Goal: Contribute content: Contribute content

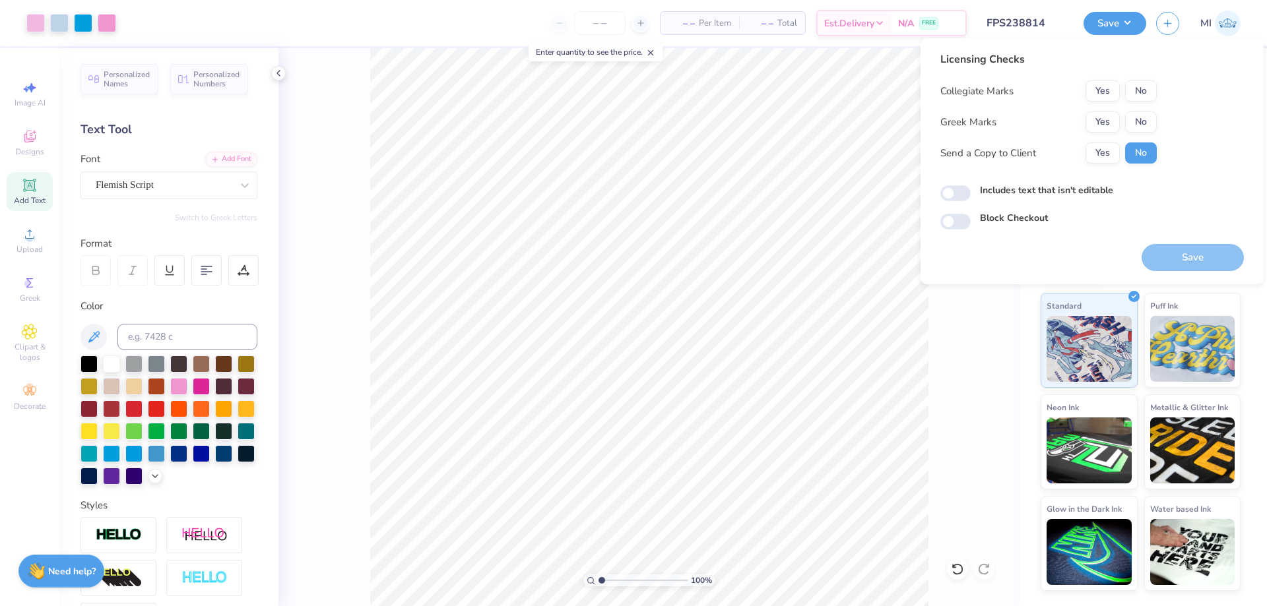
scroll to position [163, 0]
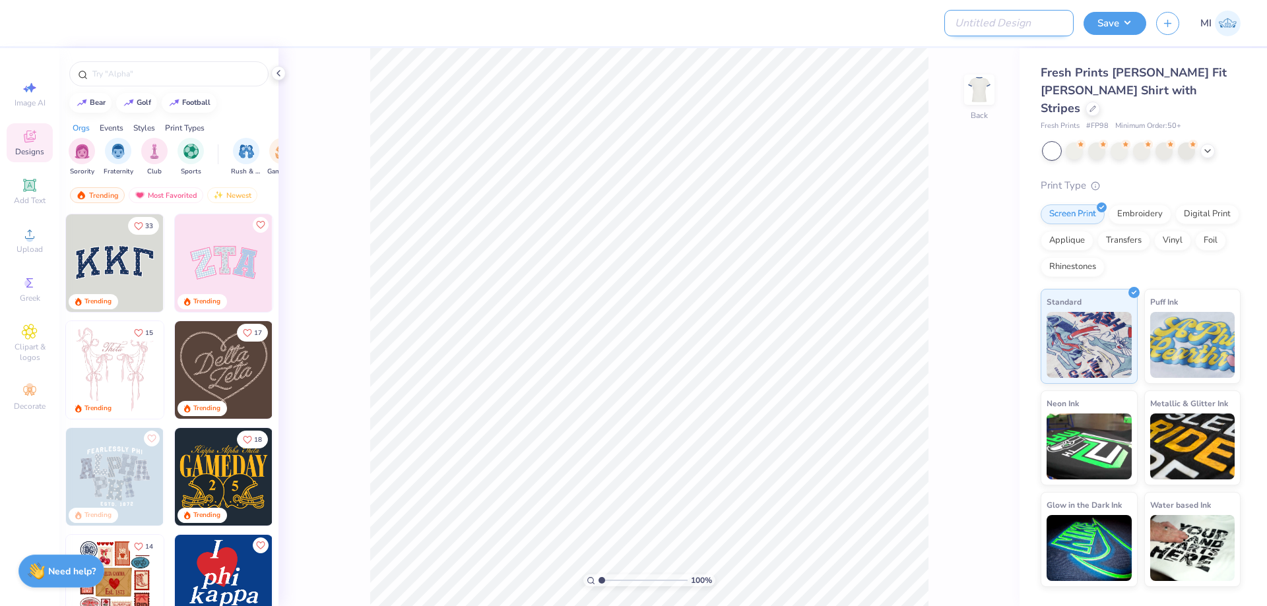
click at [1022, 18] on input "Design Title" at bounding box center [1008, 23] width 129 height 26
paste input "FPS239334"
type input "FPS239334"
click at [878, 24] on div at bounding box center [501, 23] width 930 height 46
click at [44, 237] on div "Upload" at bounding box center [30, 240] width 46 height 39
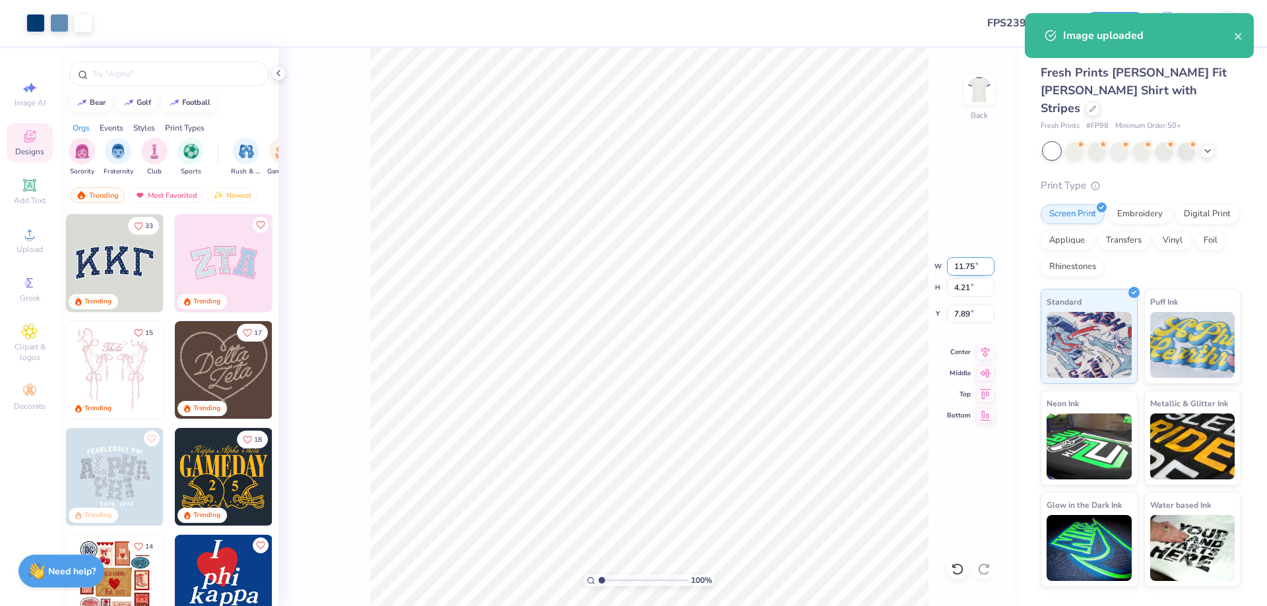
click at [964, 265] on input "11.75" at bounding box center [970, 266] width 47 height 18
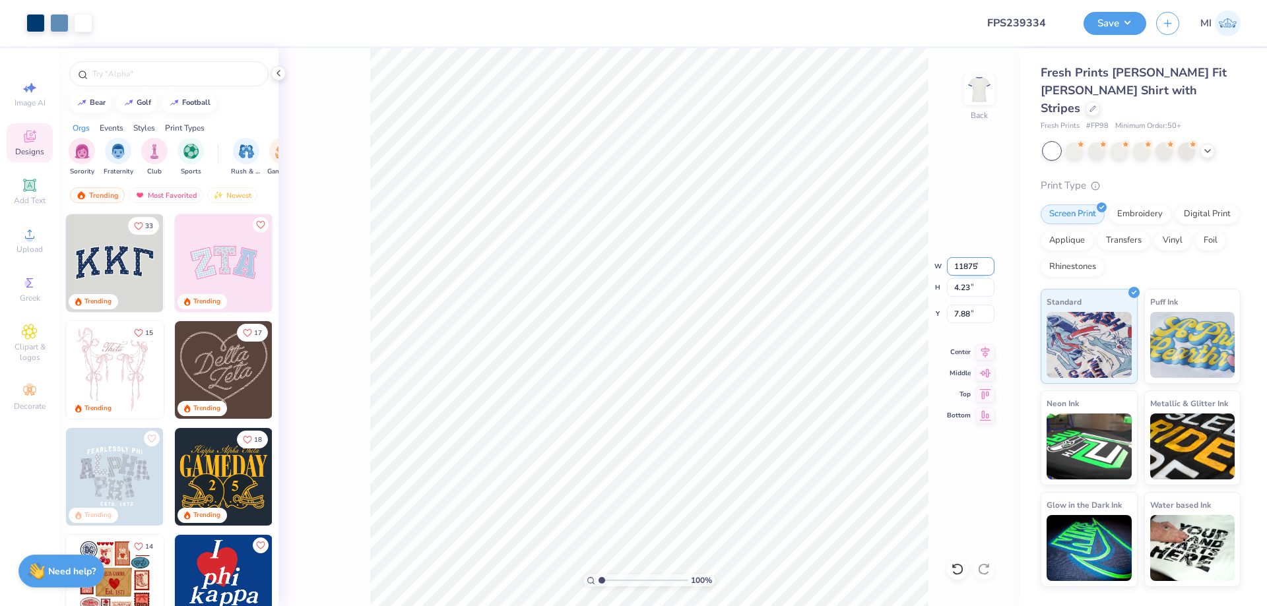
type input "11.80"
type input "4.23"
type input "7.88"
click at [976, 272] on input "11.80" at bounding box center [970, 266] width 47 height 18
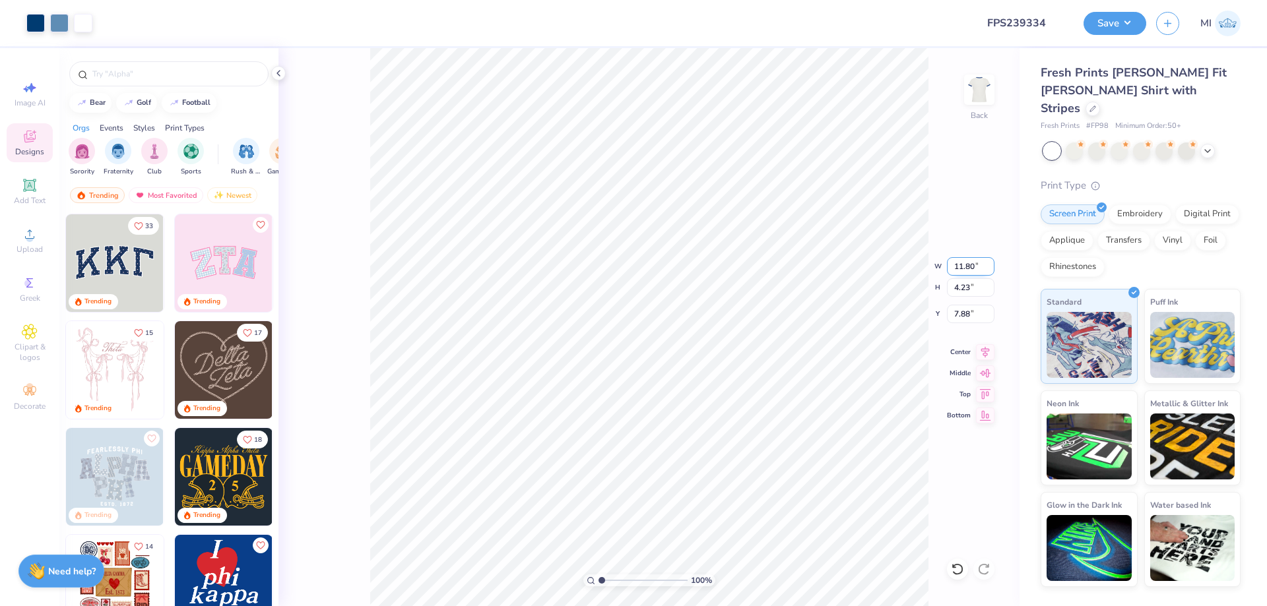
click at [976, 272] on input "11.80" at bounding box center [970, 266] width 47 height 18
type input "8.00"
type input "2.87"
click at [970, 315] on input "8.57" at bounding box center [970, 314] width 47 height 18
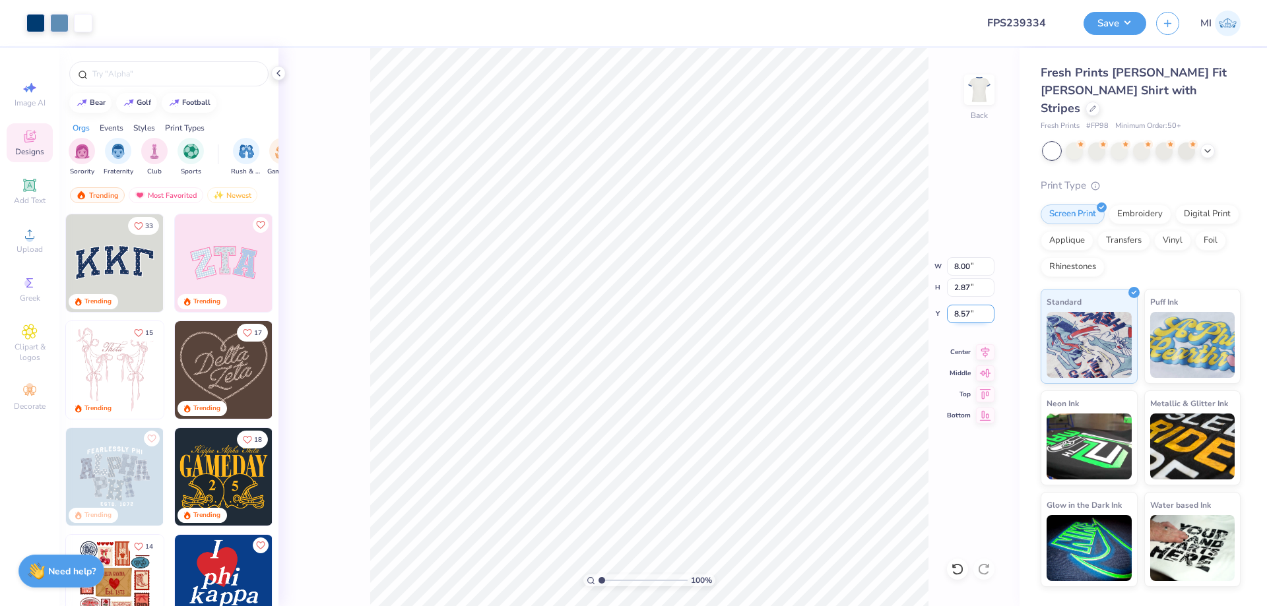
click at [970, 315] on input "8.57" at bounding box center [970, 314] width 47 height 18
type input "3.00"
click at [620, 577] on input "range" at bounding box center [642, 581] width 89 height 12
type input "3.12"
click at [20, 193] on div "Add Text" at bounding box center [30, 191] width 46 height 39
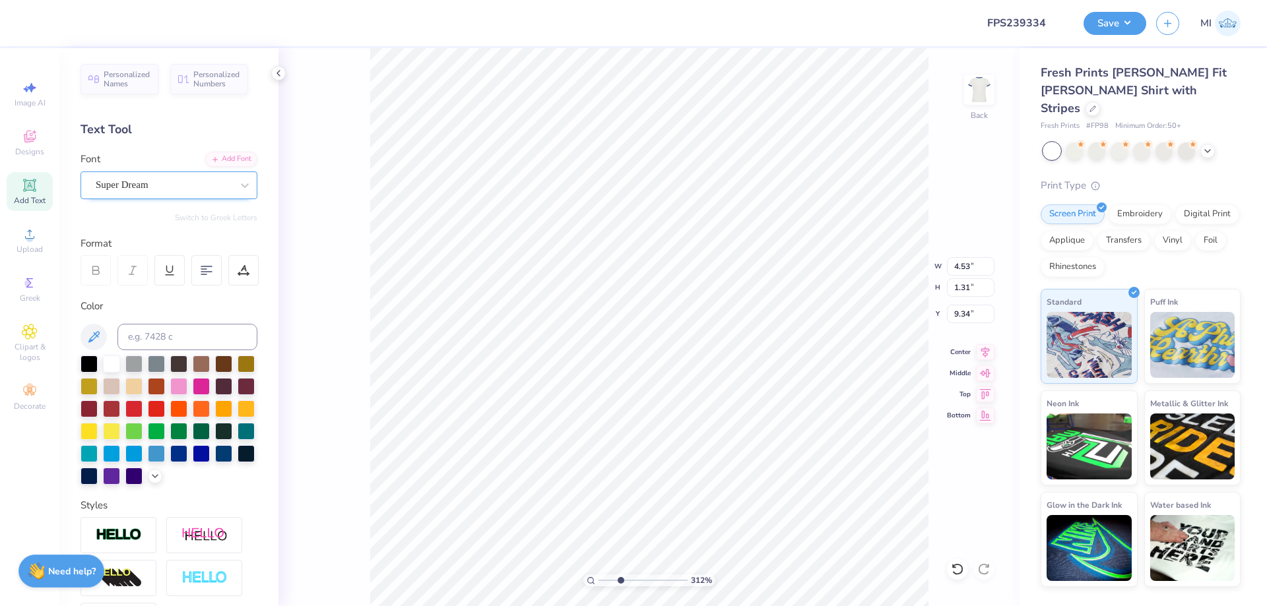
click at [191, 183] on div "Super Dream" at bounding box center [163, 185] width 139 height 20
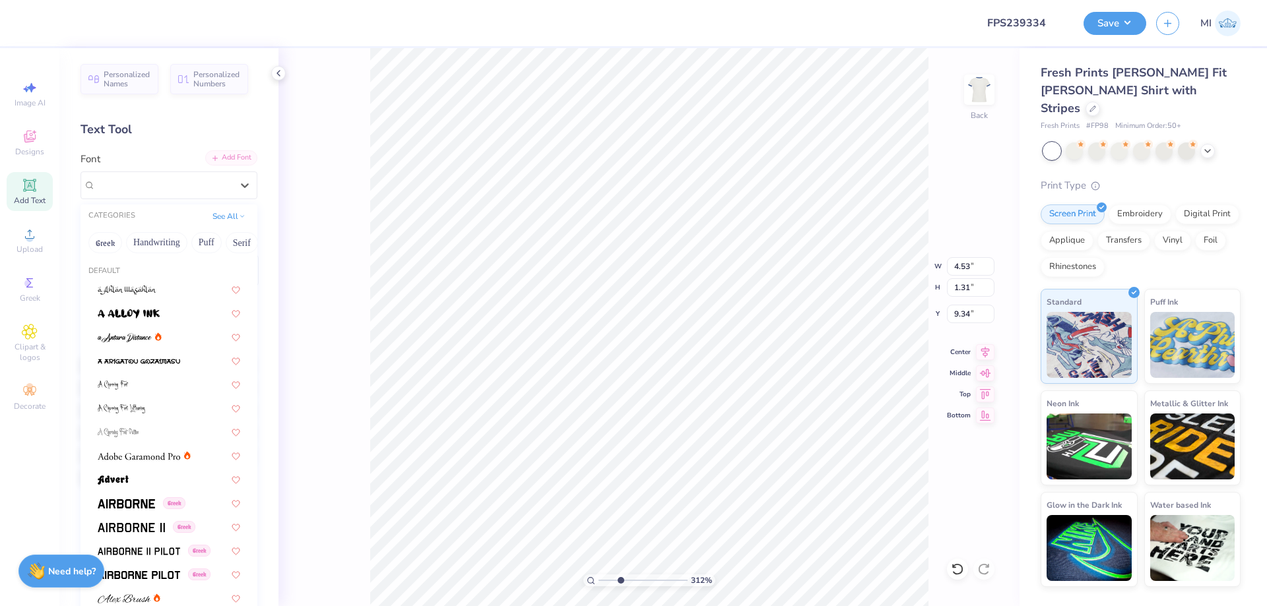
click at [208, 161] on div "Add Font" at bounding box center [231, 157] width 52 height 15
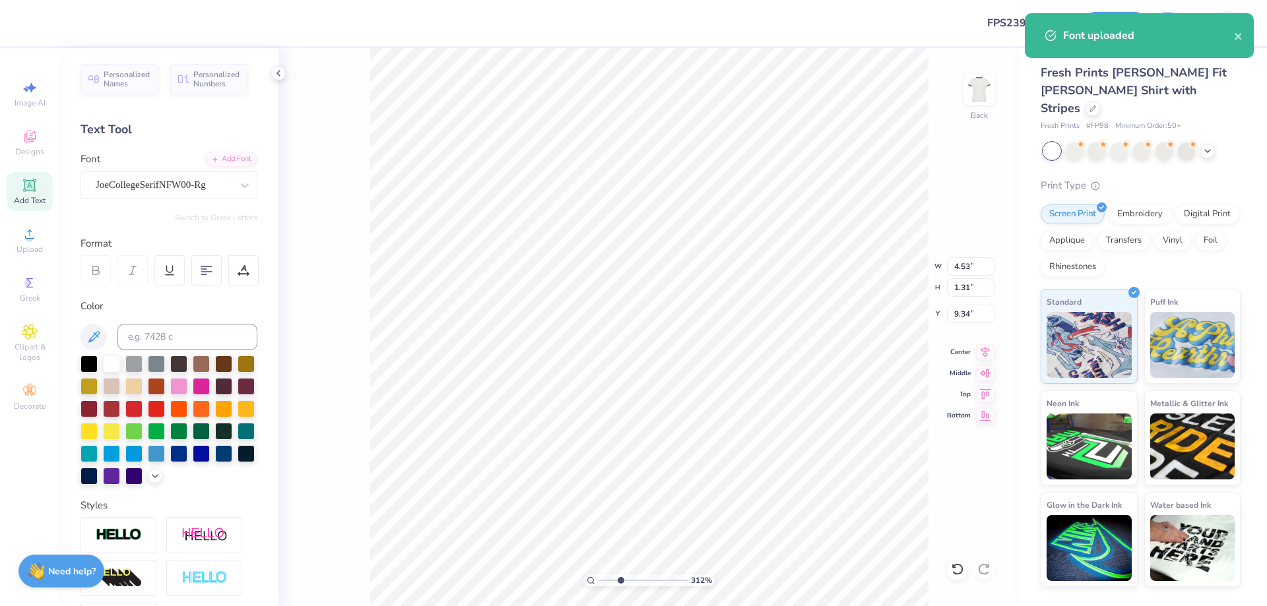
type input "4.82"
type input "1.47"
type input "9.26"
click at [622, 582] on input "range" at bounding box center [642, 581] width 89 height 12
type input "3.35"
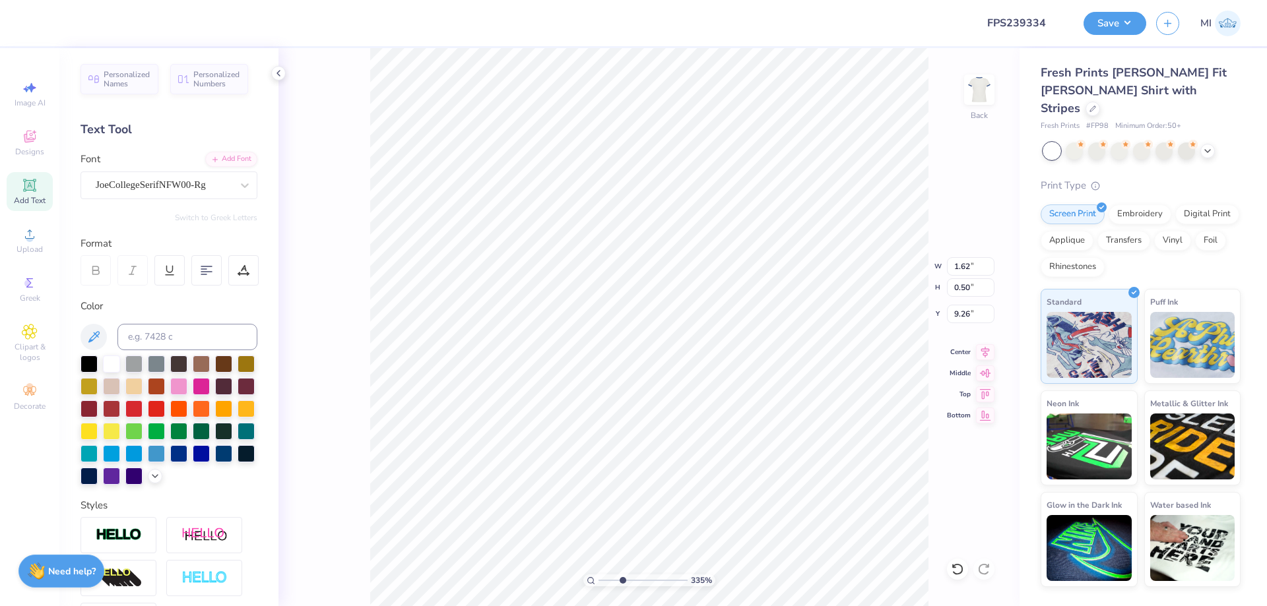
type input "1.62"
type input "0.50"
type input "5.27"
drag, startPoint x: 623, startPoint y: 577, endPoint x: 636, endPoint y: 577, distance: 13.2
type input "4.91"
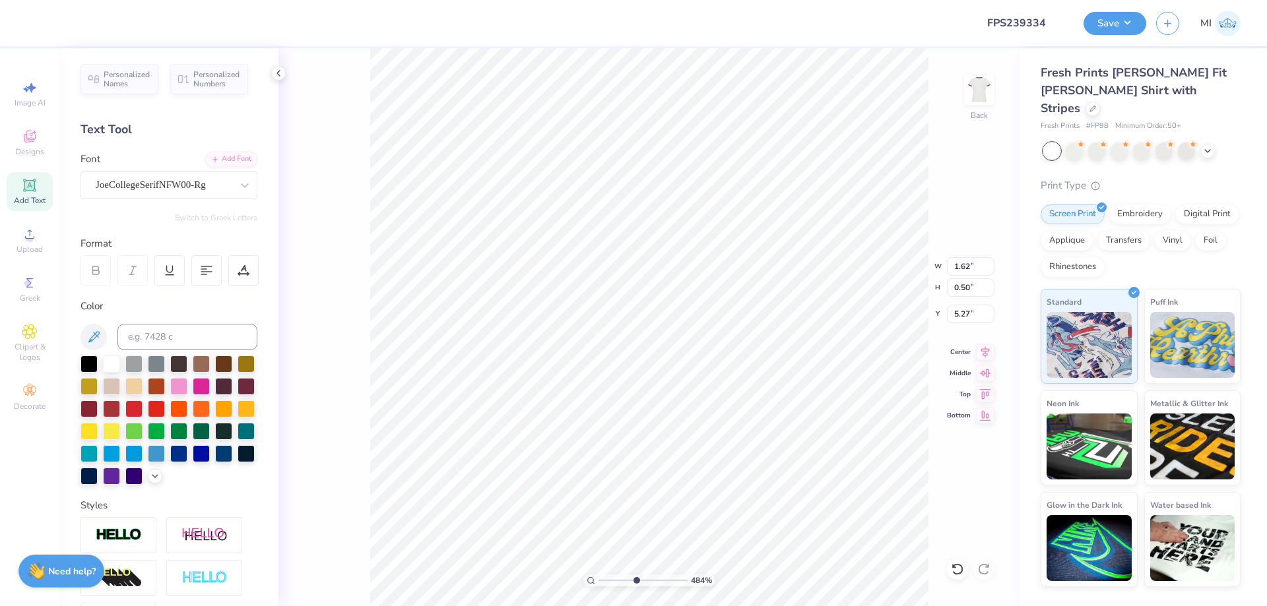
click at [636, 577] on input "range" at bounding box center [642, 581] width 89 height 12
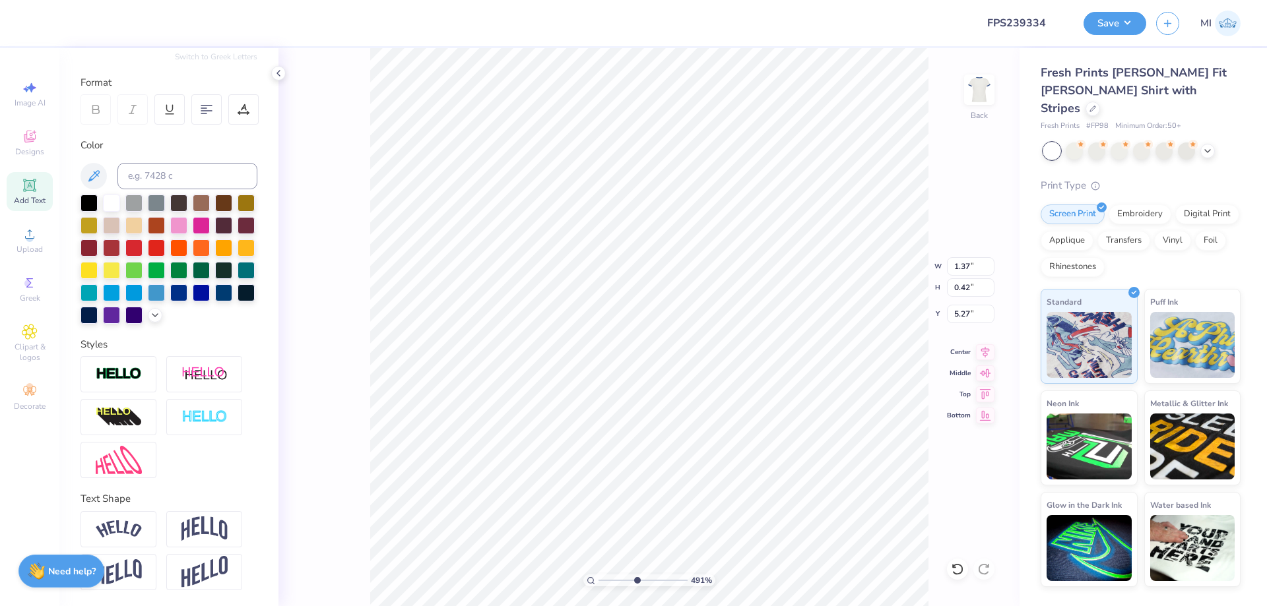
type input "1.37"
type input "0.42"
type input "5.34"
type textarea "20"
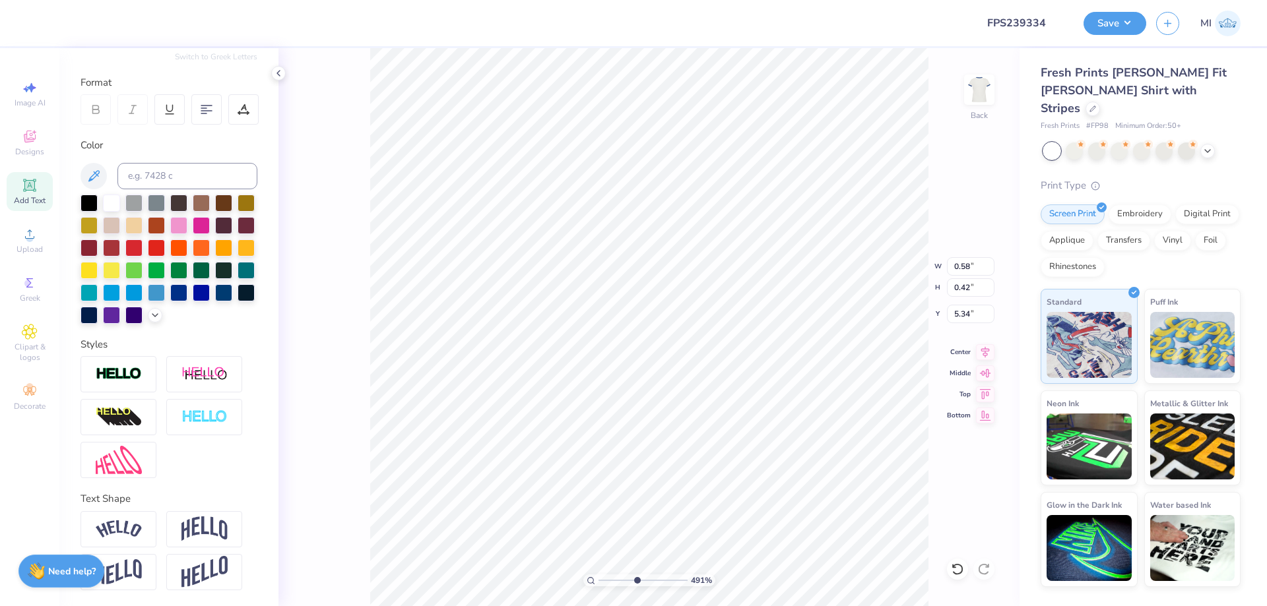
type input "8.00"
type input "2.87"
type input "3.00"
click at [208, 176] on input at bounding box center [187, 176] width 140 height 26
type input "541"
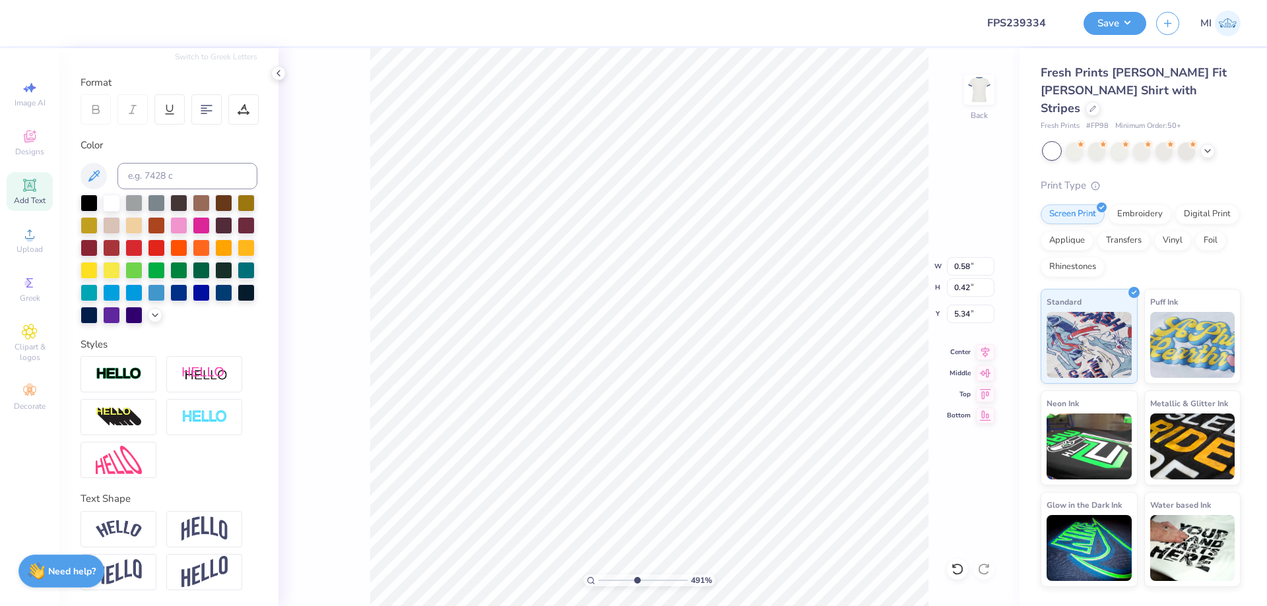
type textarea "25"
click at [113, 200] on div at bounding box center [111, 201] width 17 height 17
click at [635, 581] on div "491 %" at bounding box center [649, 327] width 558 height 558
drag, startPoint x: 634, startPoint y: 579, endPoint x: 660, endPoint y: 582, distance: 25.9
click at [660, 582] on input "range" at bounding box center [642, 581] width 89 height 12
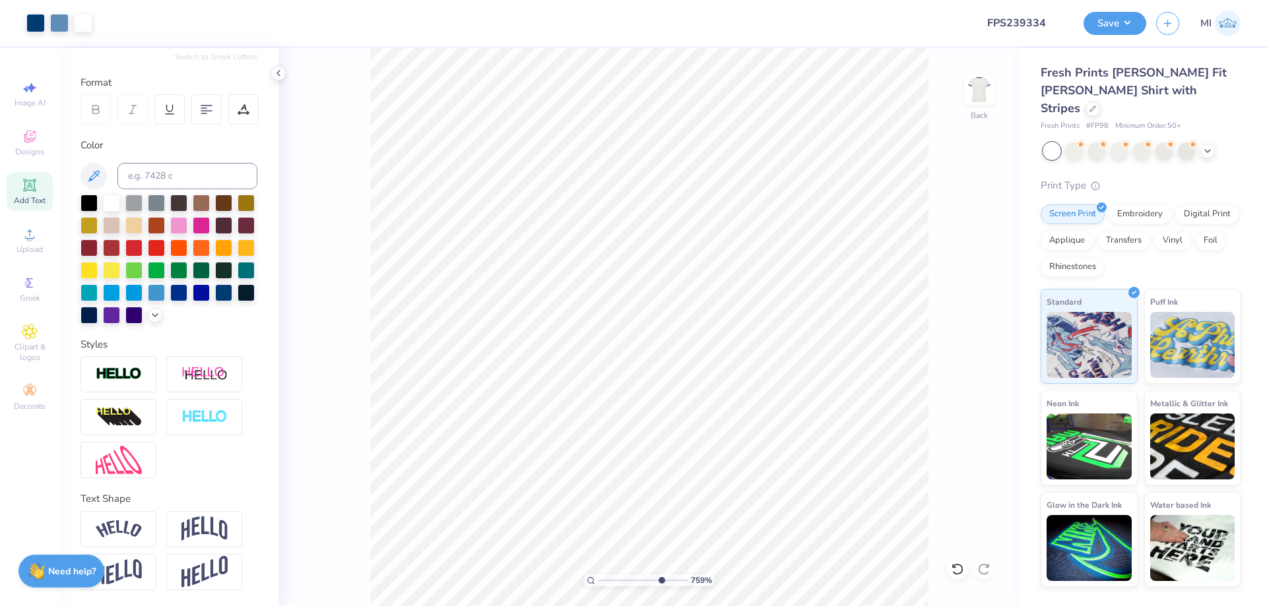
type input "7.59"
click at [368, 360] on div "759 % Back" at bounding box center [648, 327] width 741 height 558
type input "2.15"
type input "3.74"
type input "5.31"
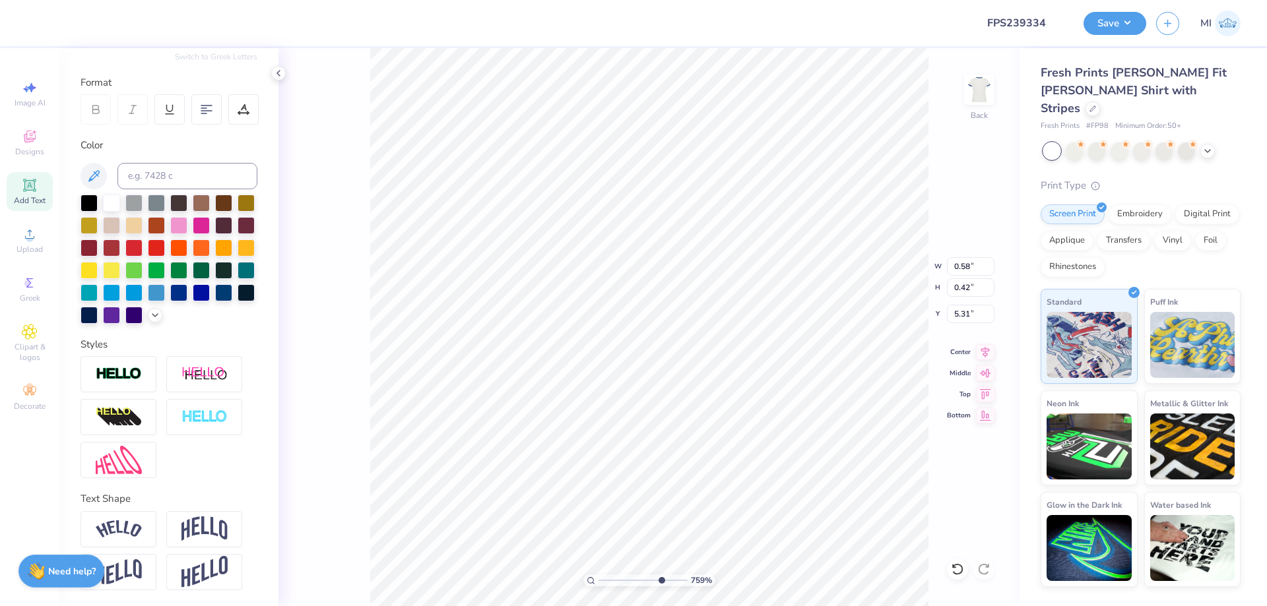
scroll to position [0, 1]
type textarea "BID DAY"
click at [972, 283] on input "0.42" at bounding box center [970, 287] width 47 height 18
type input "0.35"
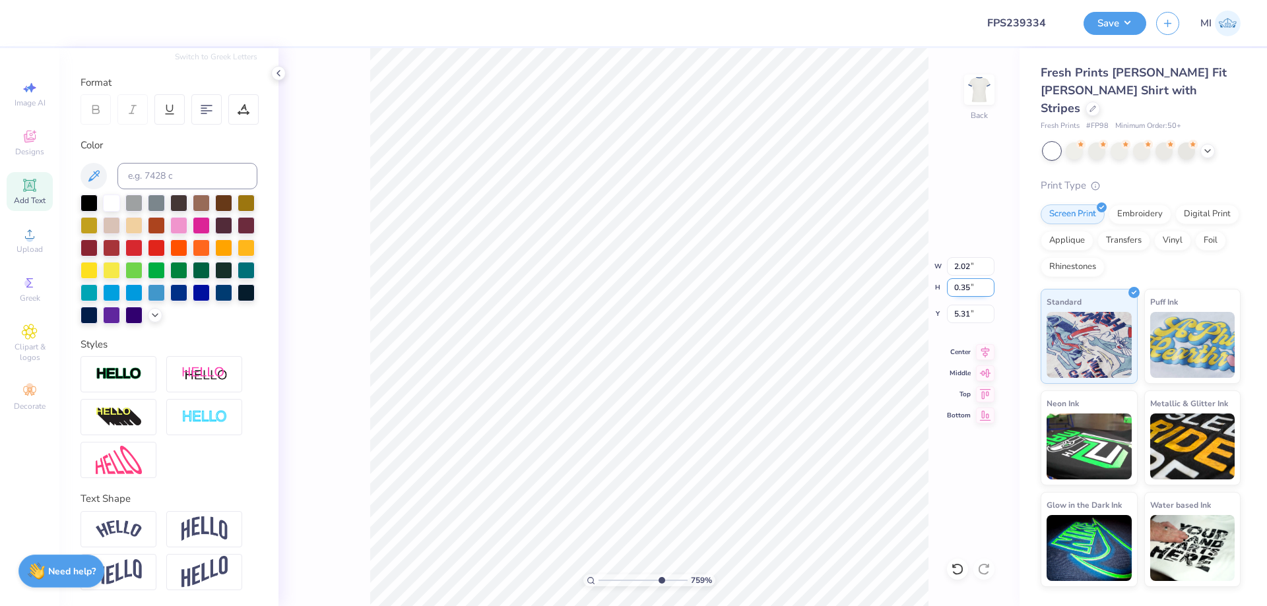
type input "1.69"
type input "5.35"
click at [961, 289] on input "0.35" at bounding box center [970, 287] width 47 height 18
type input "0.4"
type input "1.93"
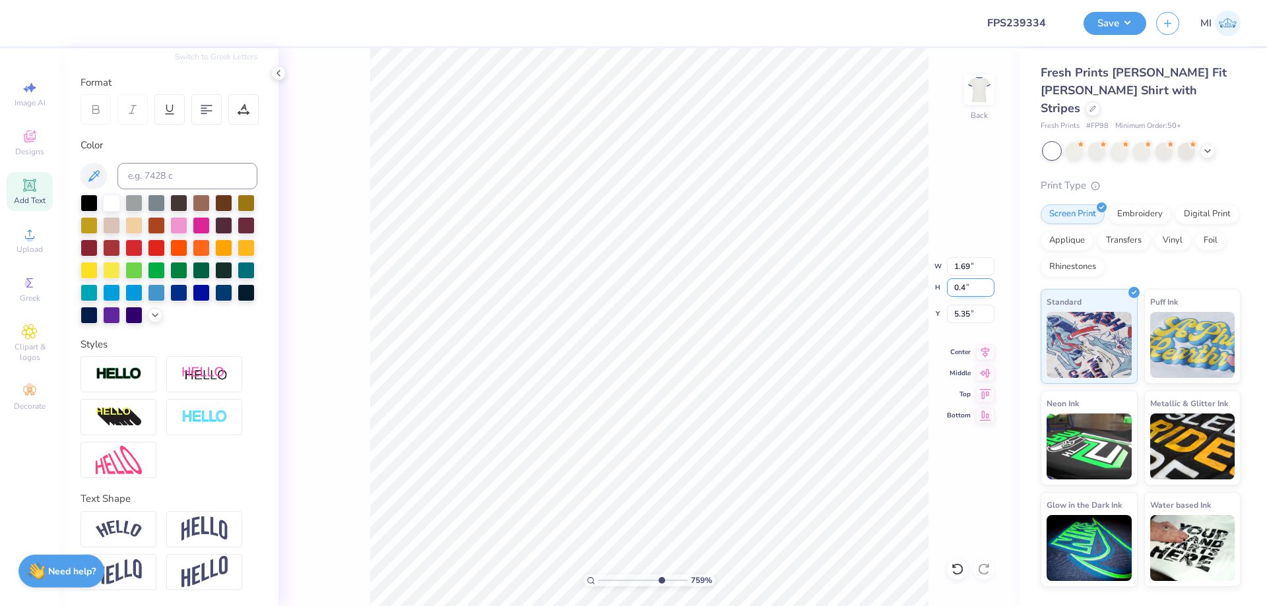
type input "0.40"
type input "5.32"
type input "0.58"
type input "0.42"
type input "5.31"
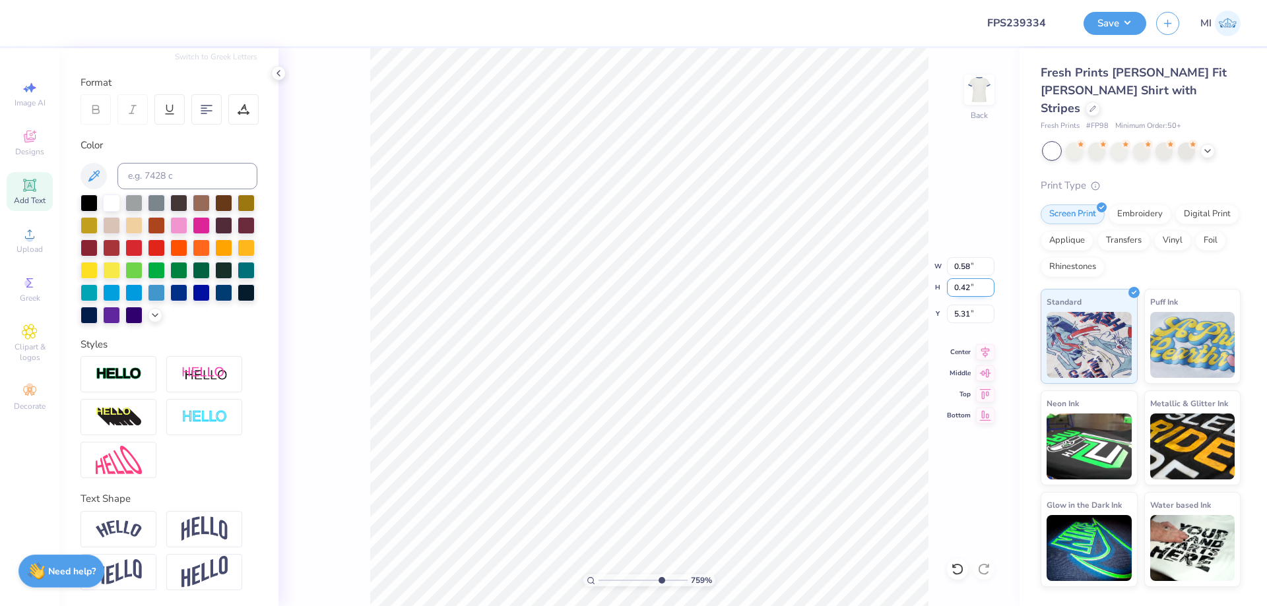
drag, startPoint x: 962, startPoint y: 288, endPoint x: 999, endPoint y: 291, distance: 37.7
click at [994, 291] on input "0.42" at bounding box center [970, 287] width 47 height 18
type input "0.4"
type input "0.56"
type input "0.40"
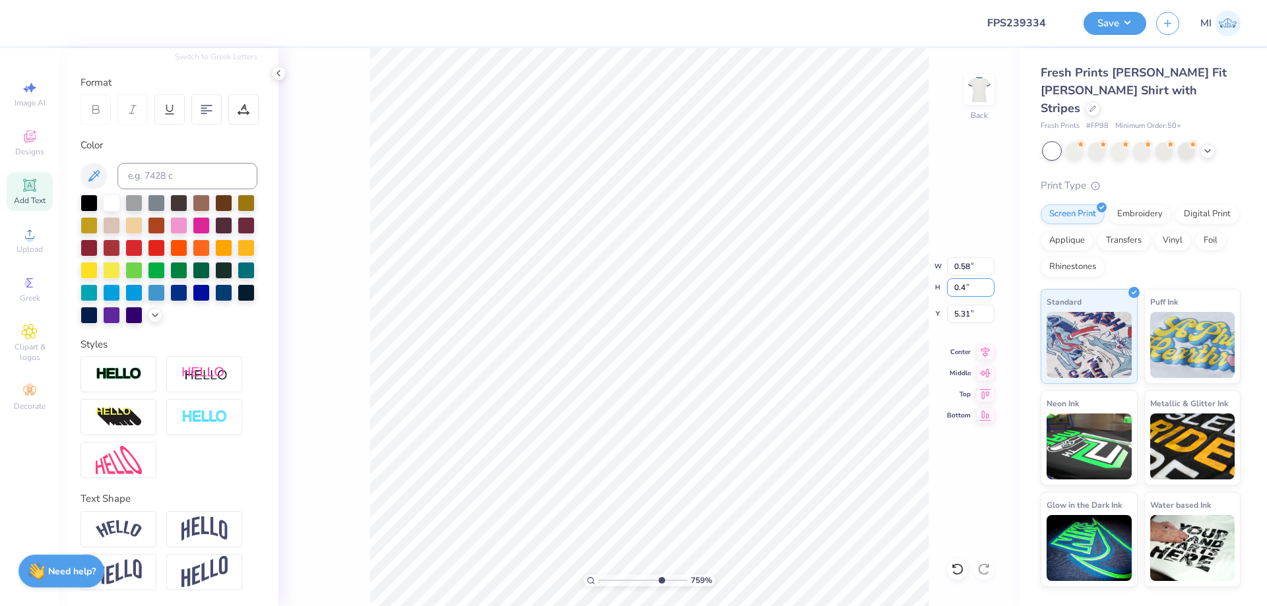
type input "5.32"
type input "0.58"
type input "0.42"
type input "5.31"
drag, startPoint x: 960, startPoint y: 289, endPoint x: 999, endPoint y: 292, distance: 39.1
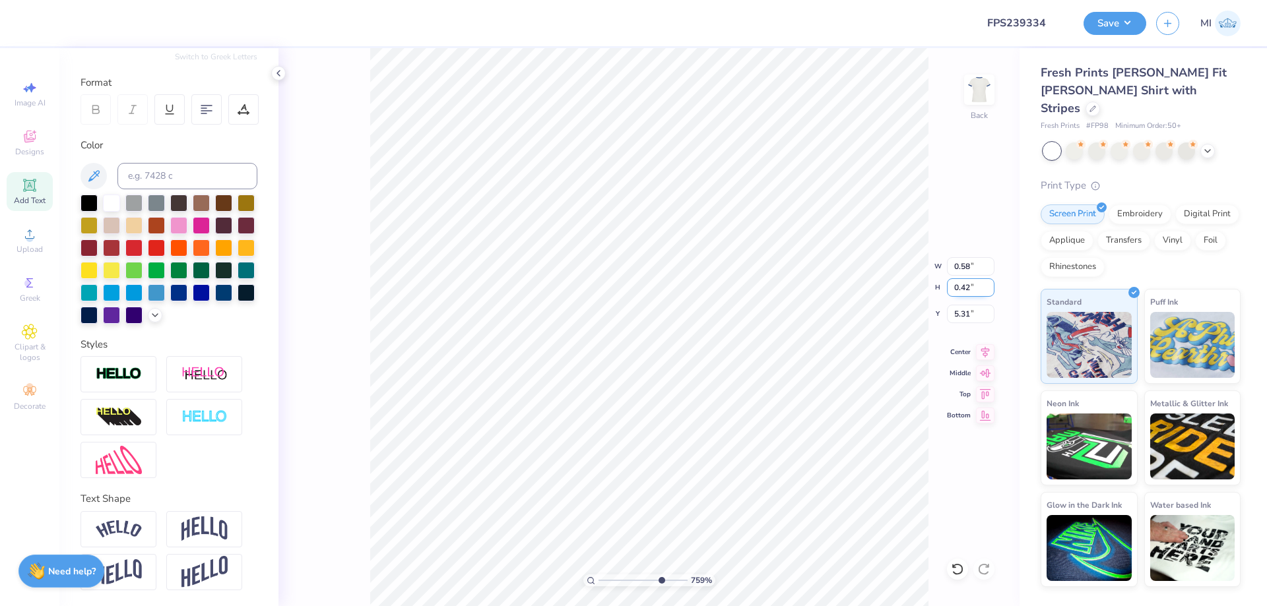
click at [994, 292] on input "0.42" at bounding box center [970, 287] width 47 height 18
type input "0.4"
type input "0.56"
type input "0.40"
type input "5.32"
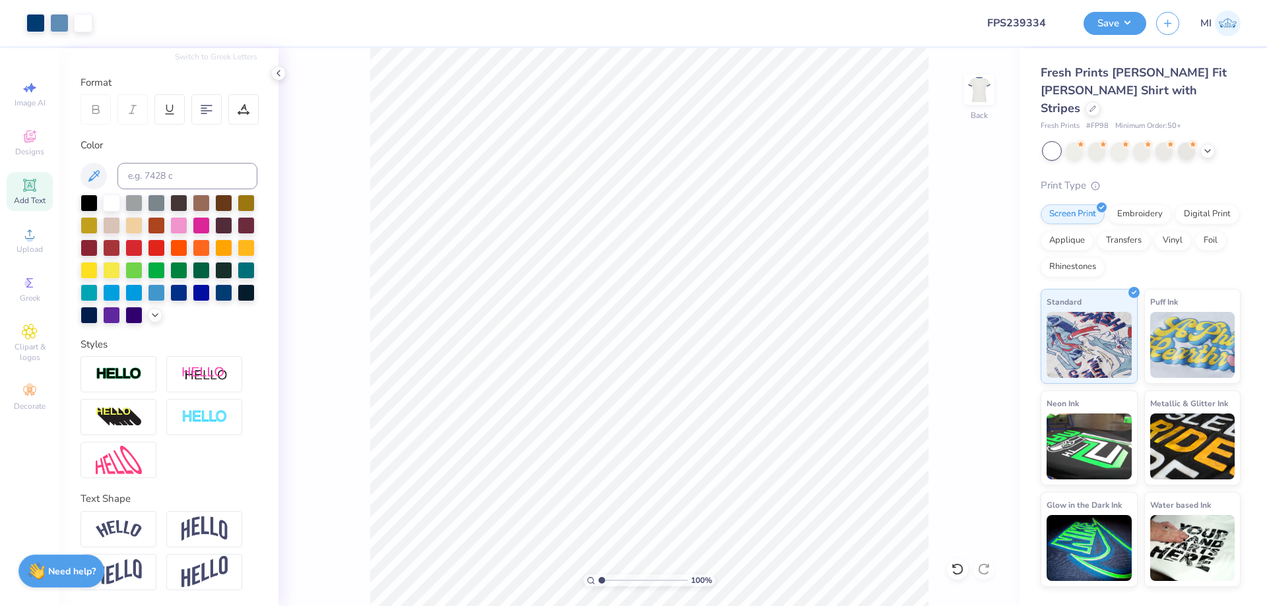
drag, startPoint x: 665, startPoint y: 580, endPoint x: 565, endPoint y: 563, distance: 101.7
click at [598, 575] on input "range" at bounding box center [642, 581] width 89 height 12
drag, startPoint x: 641, startPoint y: 577, endPoint x: 649, endPoint y: 580, distance: 9.2
click at [649, 580] on input "range" at bounding box center [642, 581] width 89 height 12
drag, startPoint x: 660, startPoint y: 577, endPoint x: 513, endPoint y: 574, distance: 147.8
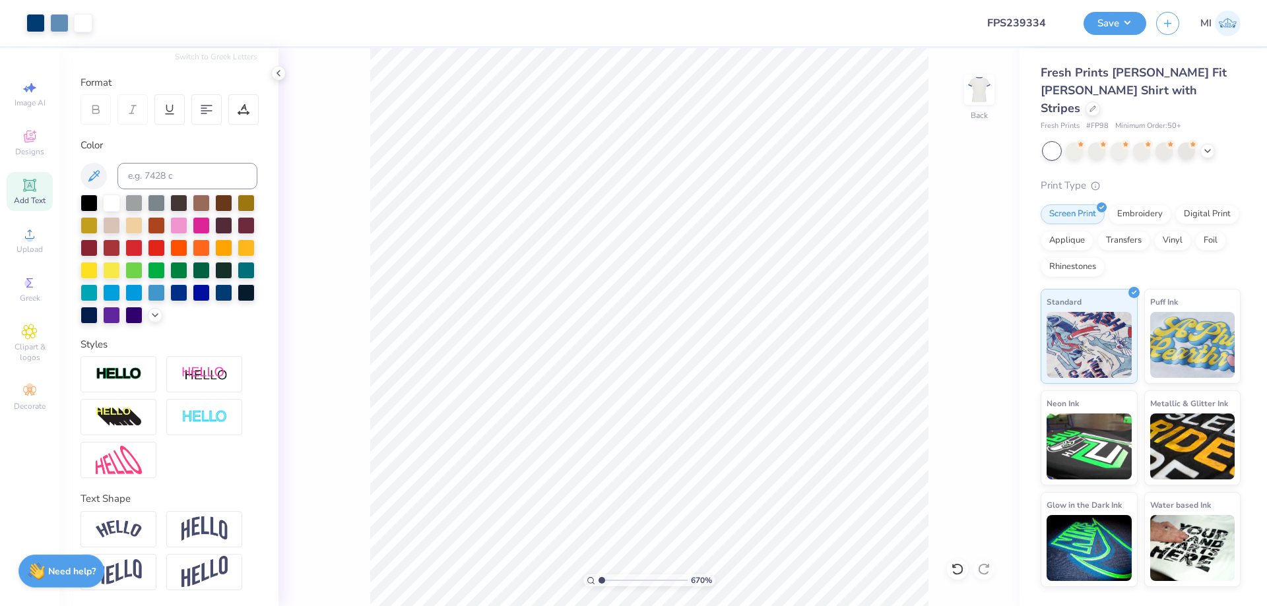
type input "1"
click at [598, 575] on input "range" at bounding box center [642, 581] width 89 height 12
click at [972, 270] on input "8.00" at bounding box center [970, 266] width 47 height 18
click at [968, 315] on input "3.00" at bounding box center [970, 314] width 47 height 18
click at [1119, 24] on button "Save" at bounding box center [1114, 21] width 63 height 23
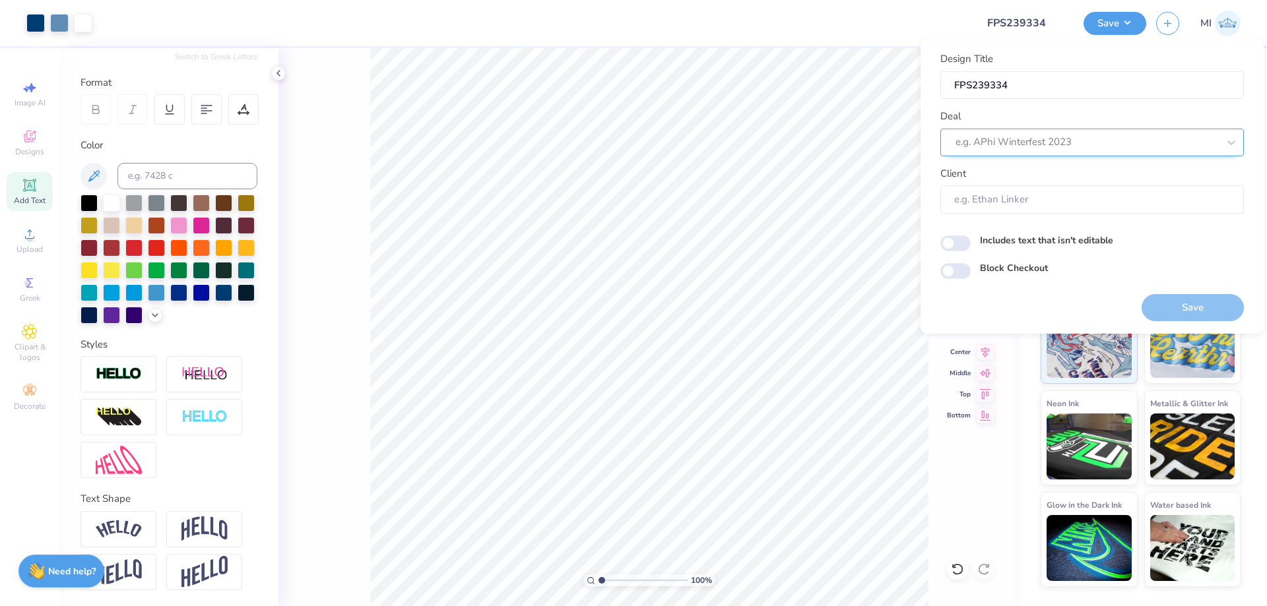
click at [1114, 144] on div at bounding box center [1086, 142] width 263 height 18
type input "d"
click at [1049, 176] on div "Design Tool Gallery" at bounding box center [1091, 178] width 293 height 22
type input "Design Tool Gallery"
type input "Design Tool Gallery User"
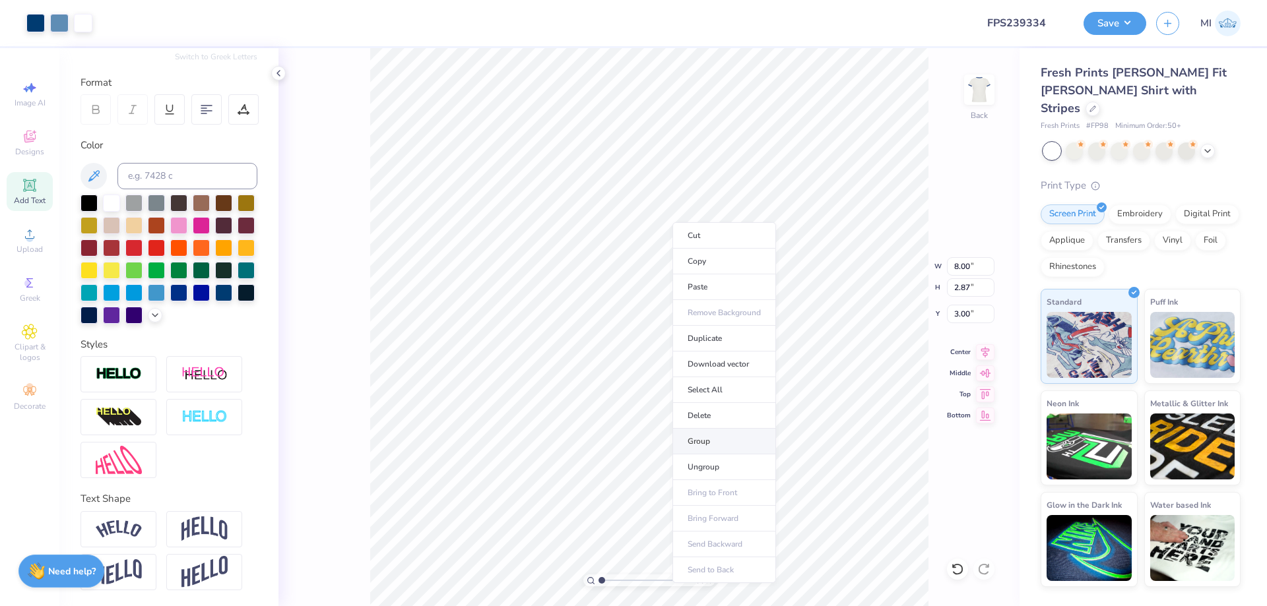
click at [717, 442] on li "Group" at bounding box center [724, 442] width 104 height 26
click at [1130, 23] on button "Save" at bounding box center [1114, 21] width 63 height 23
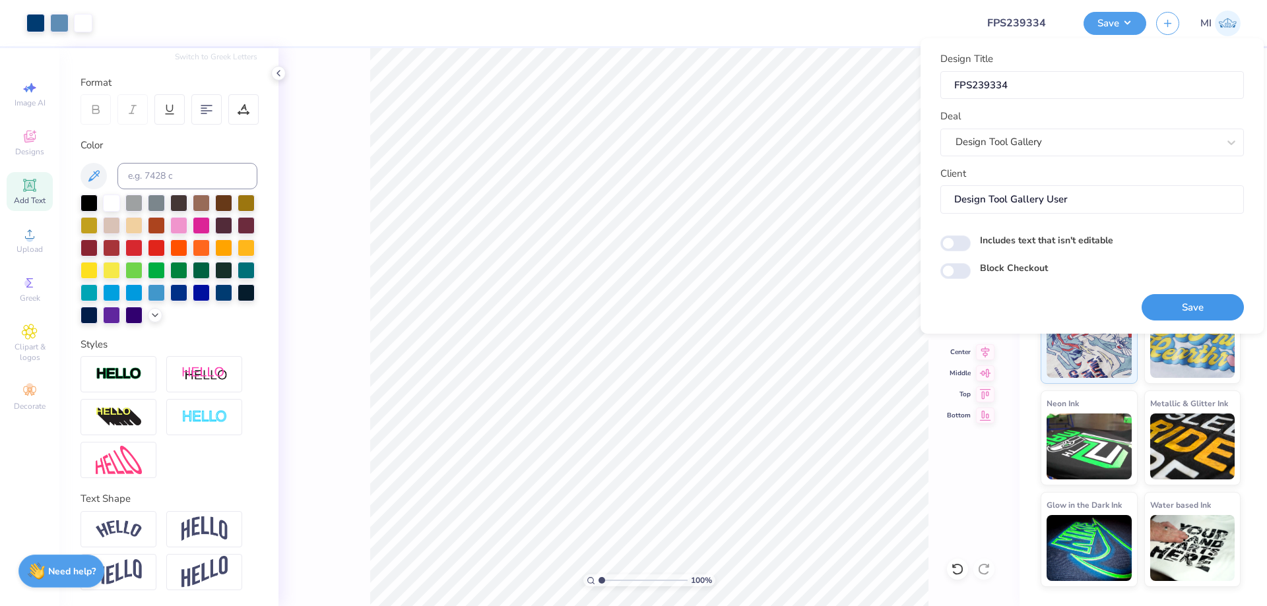
click at [1187, 302] on button "Save" at bounding box center [1192, 307] width 102 height 27
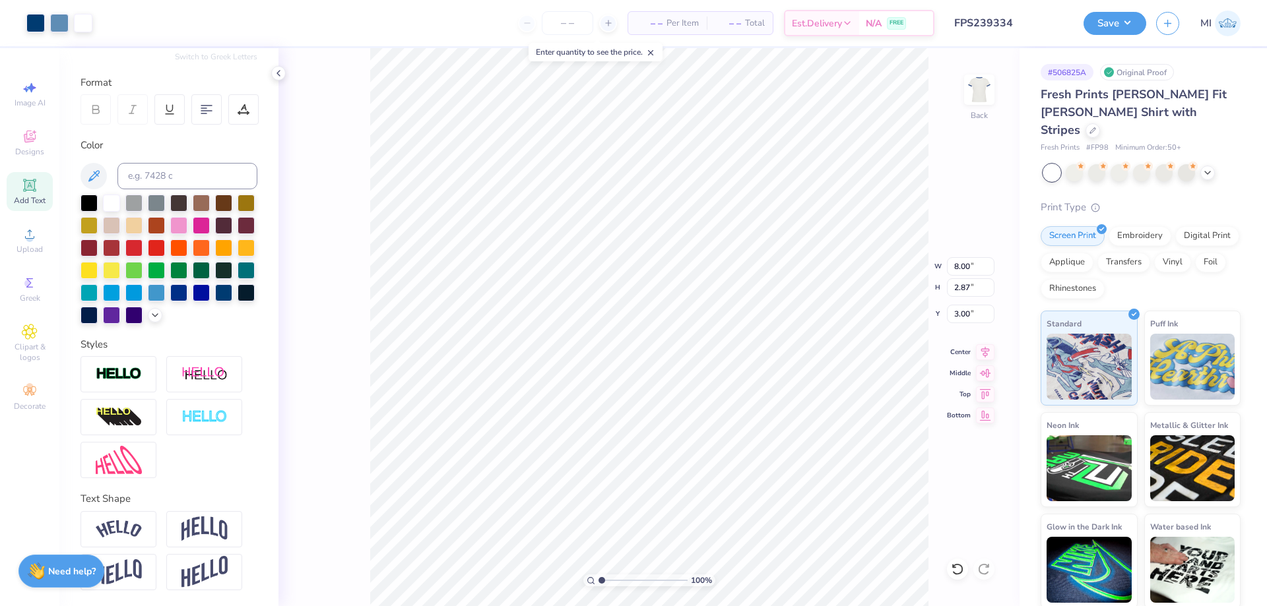
click at [1028, 28] on input "FPS239334" at bounding box center [1008, 23] width 129 height 26
click at [1110, 25] on button "Save" at bounding box center [1114, 21] width 63 height 23
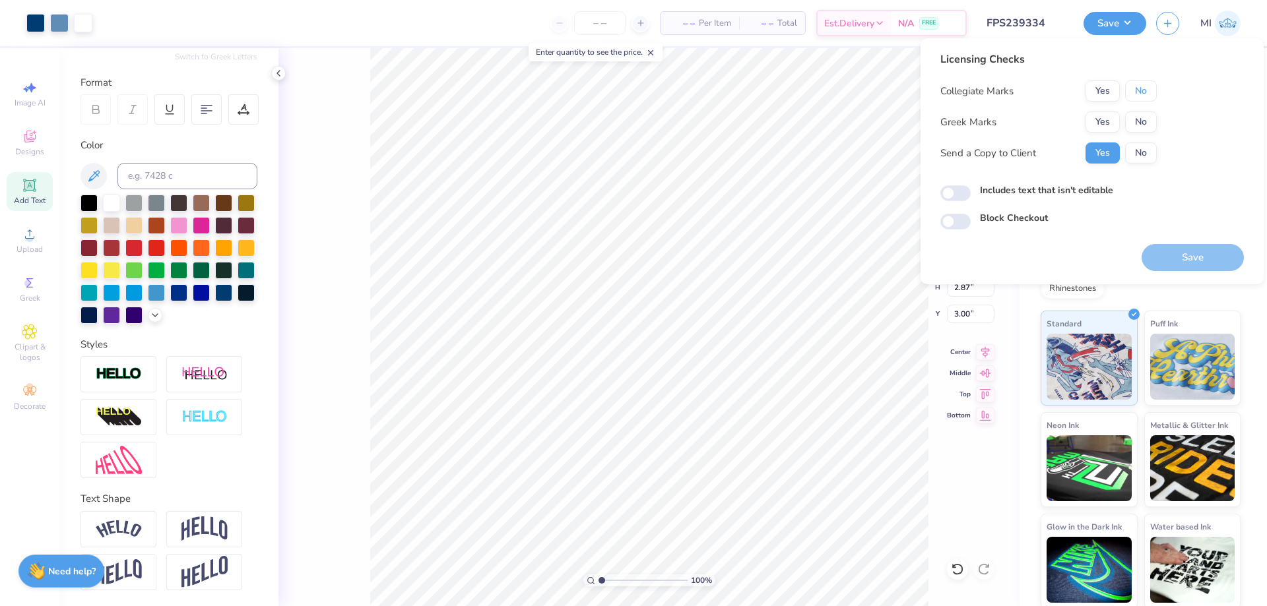
drag, startPoint x: 1136, startPoint y: 94, endPoint x: 1121, endPoint y: 110, distance: 22.0
click at [1133, 97] on button "No" at bounding box center [1141, 90] width 32 height 21
click at [1112, 123] on button "Yes" at bounding box center [1102, 121] width 34 height 21
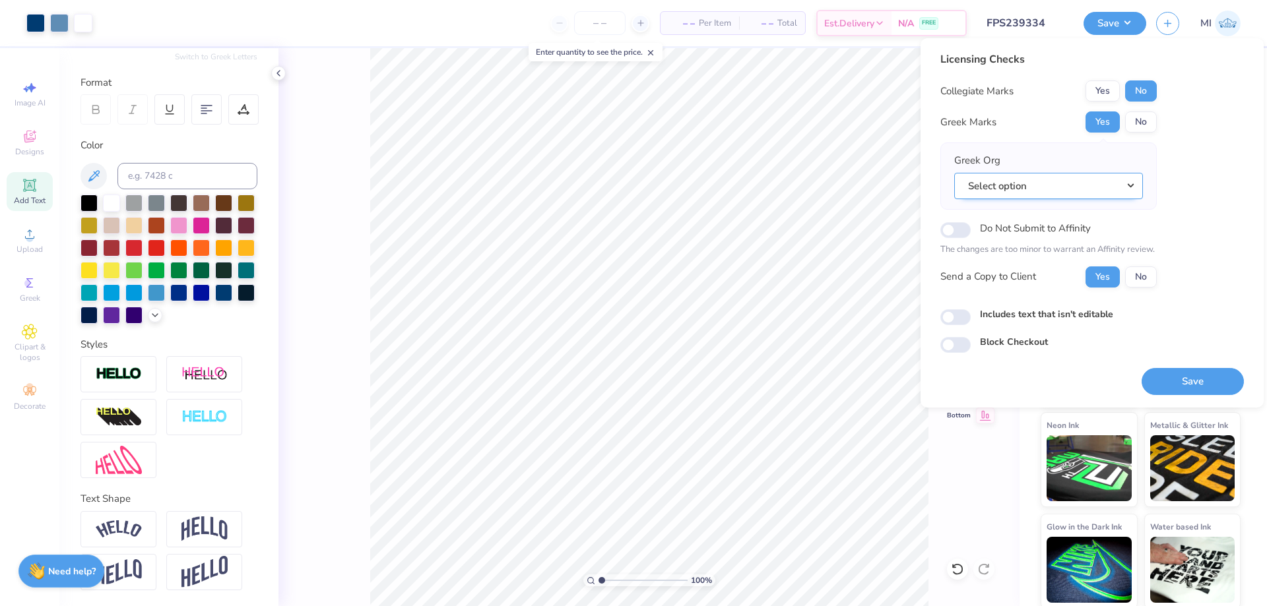
click at [1121, 187] on button "Select option" at bounding box center [1048, 186] width 189 height 27
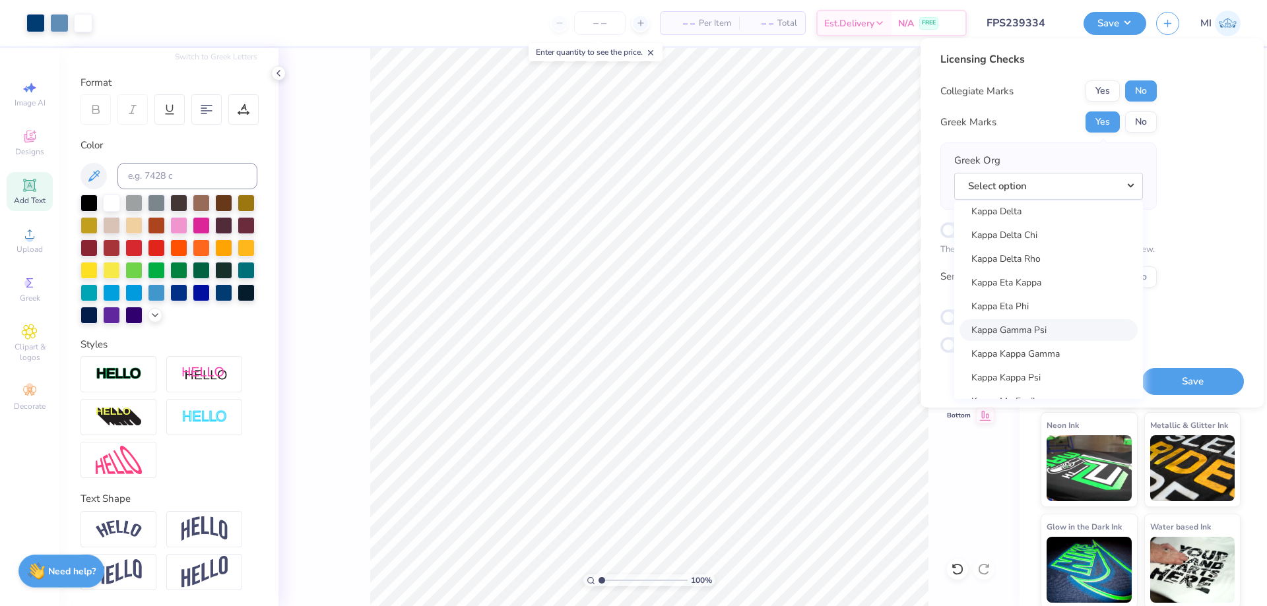
scroll to position [4724, 0]
click at [1039, 290] on link "Kappa Delta" at bounding box center [1048, 291] width 178 height 22
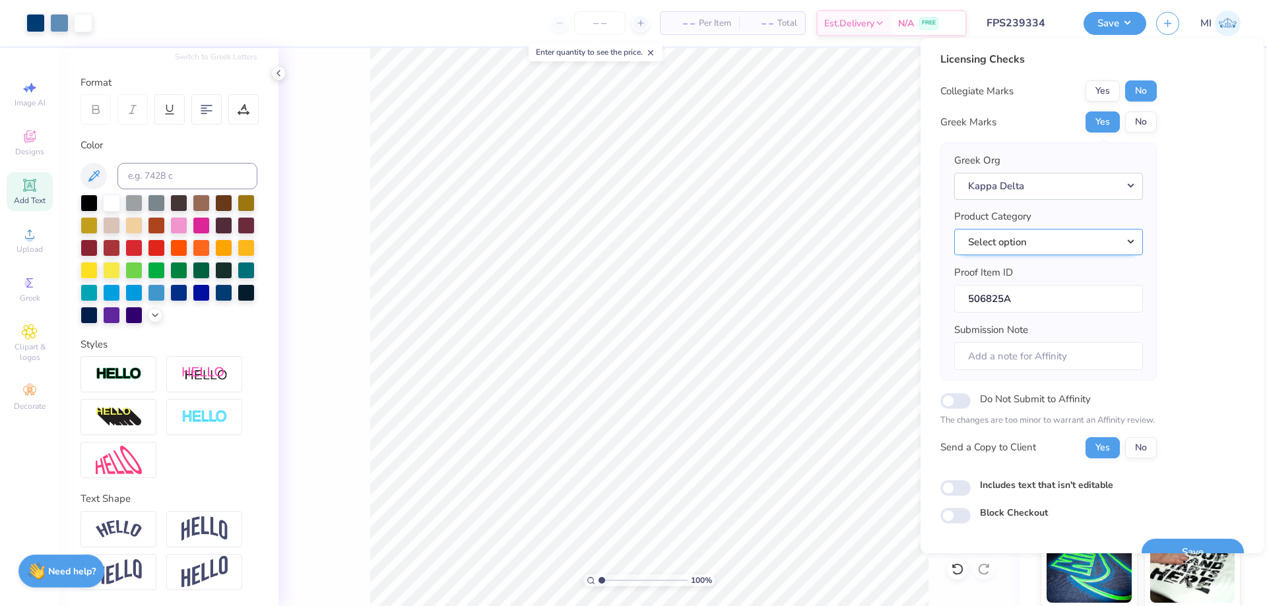
click at [1092, 239] on button "Select option" at bounding box center [1048, 242] width 189 height 27
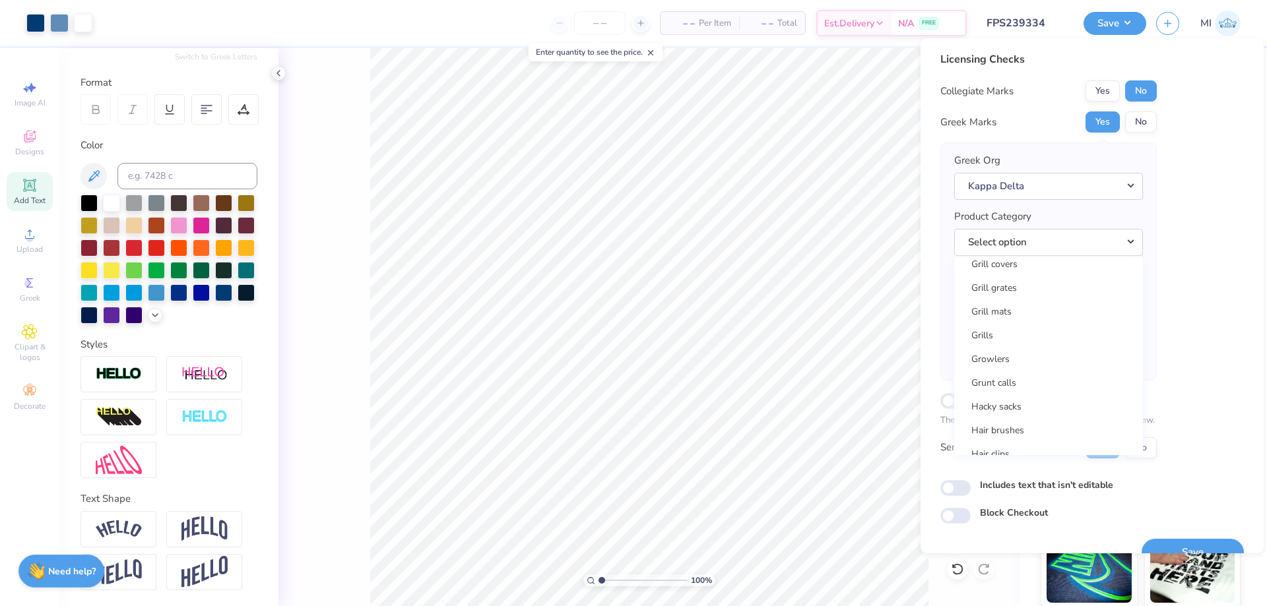
scroll to position [10338, 0]
click at [1209, 142] on div "Licensing Checks Collegiate Marks Yes No Greek Marks Yes No Greek Org Kappa Del…" at bounding box center [1091, 287] width 303 height 472
click at [1115, 21] on button "Save" at bounding box center [1114, 21] width 63 height 23
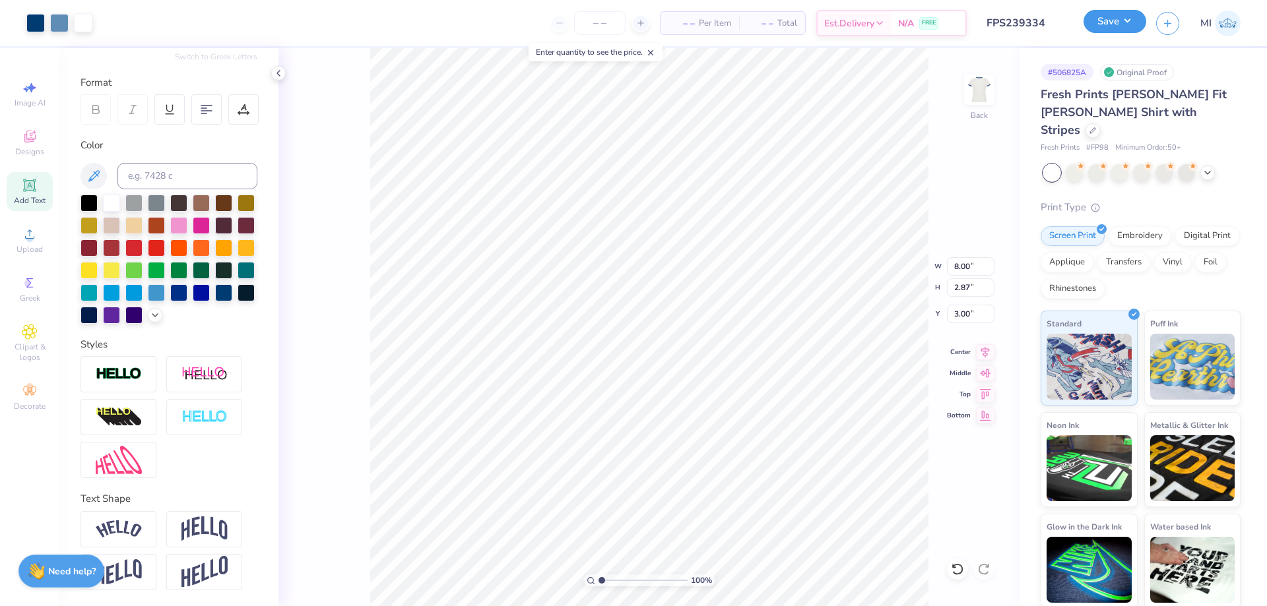
click at [1115, 21] on button "Save" at bounding box center [1114, 21] width 63 height 23
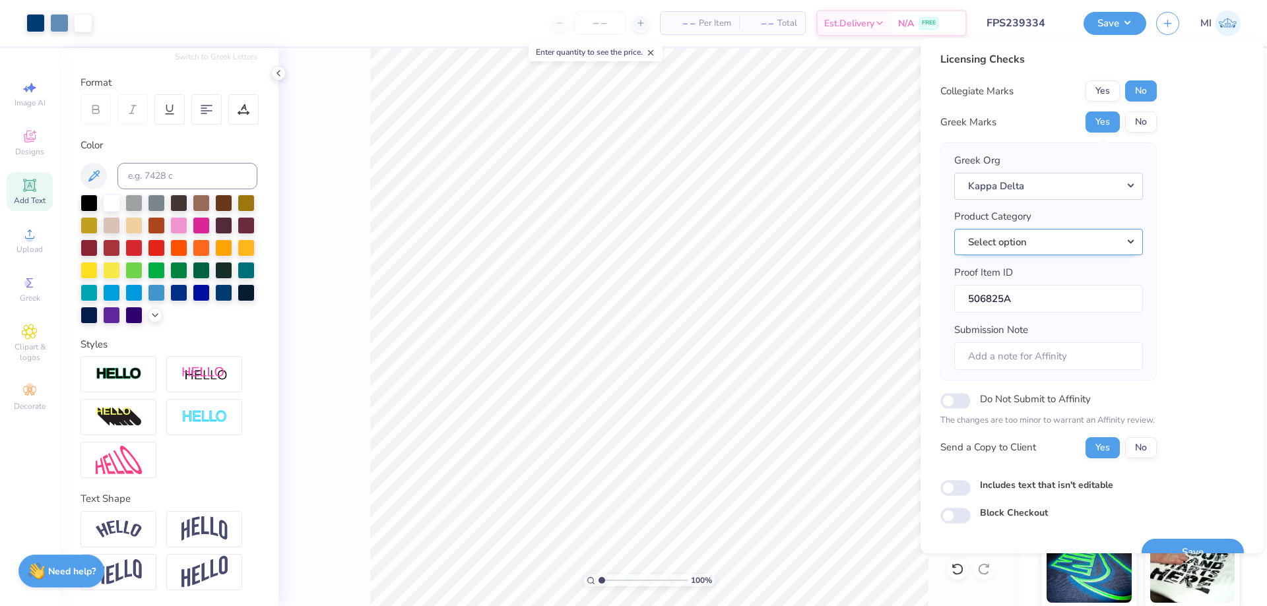
click at [1097, 236] on button "Select option" at bounding box center [1048, 242] width 189 height 27
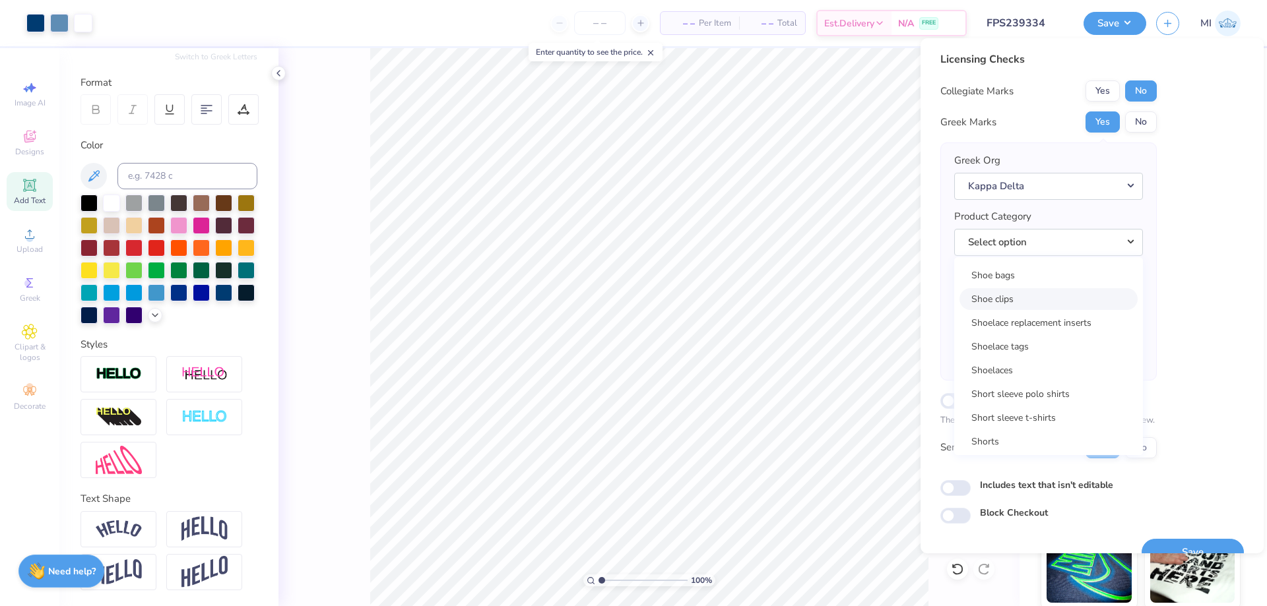
scroll to position [19089, 0]
click at [1056, 327] on link "Short sleeve t-shirts" at bounding box center [1048, 326] width 178 height 22
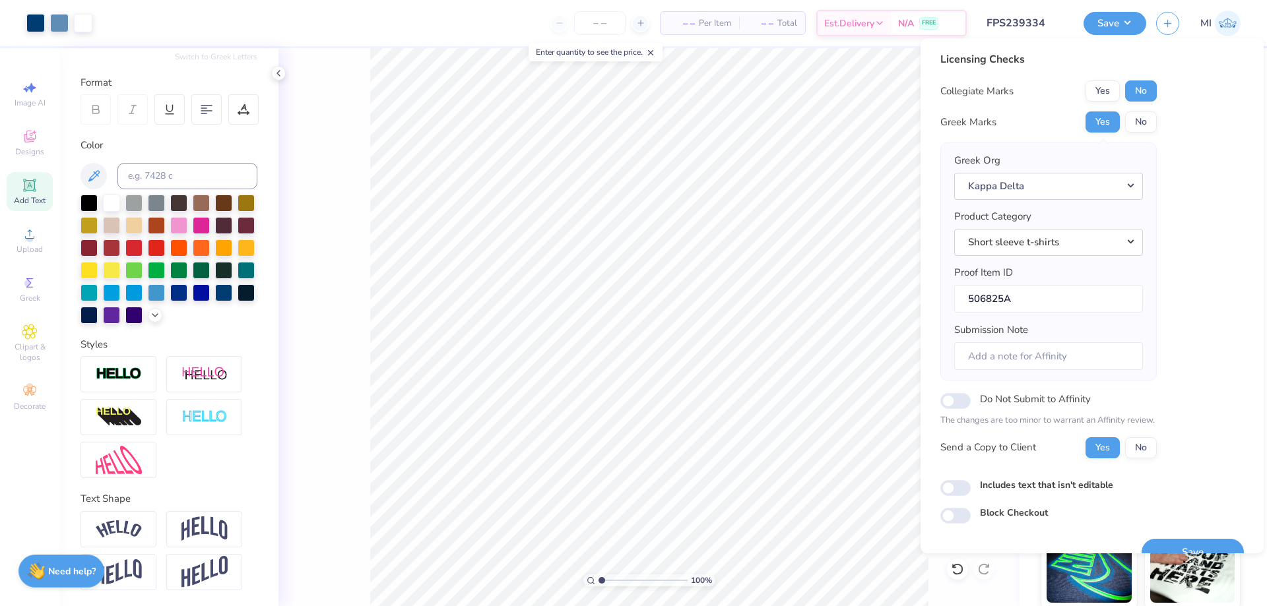
scroll to position [25, 0]
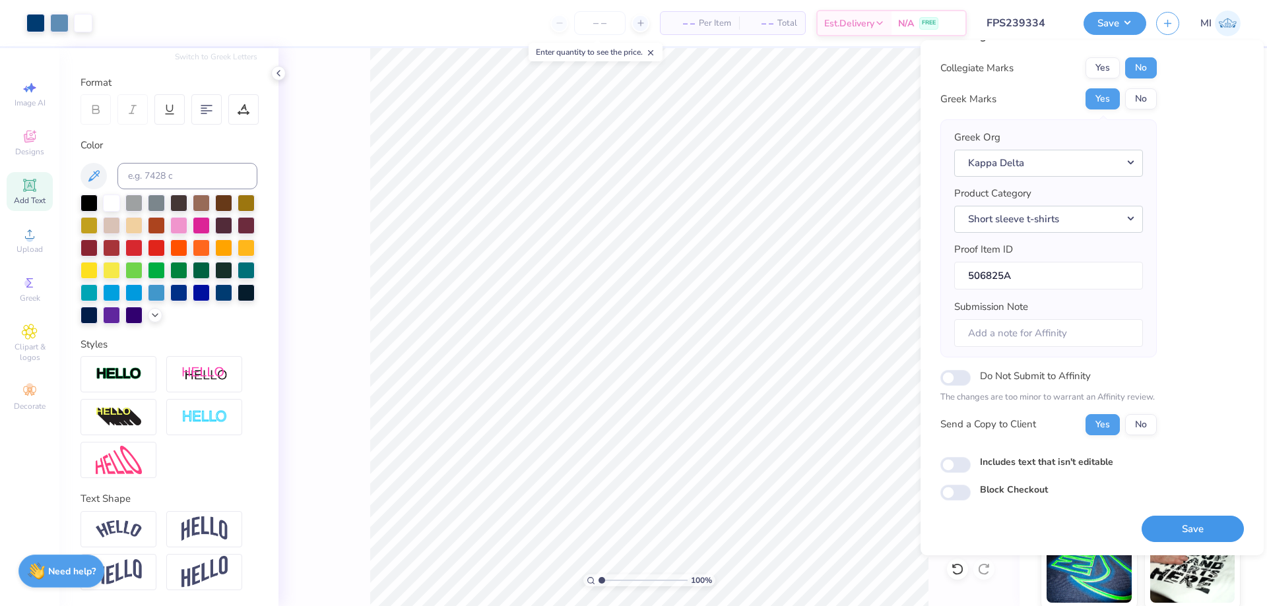
click at [1195, 522] on button "Save" at bounding box center [1192, 529] width 102 height 27
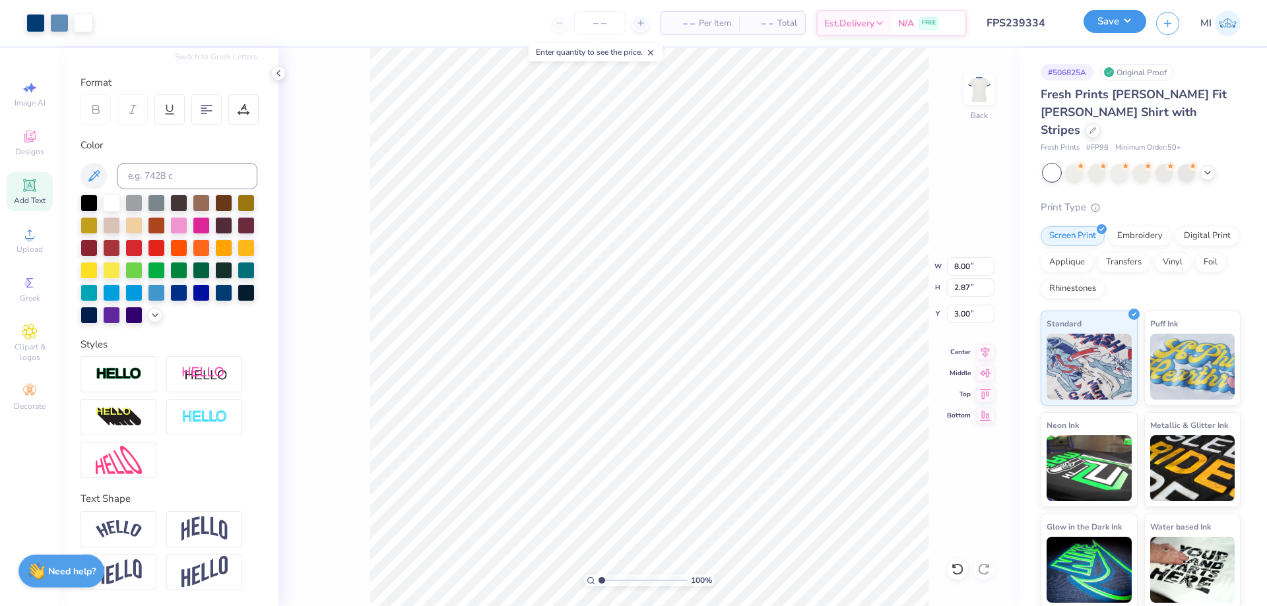
click at [1113, 26] on button "Save" at bounding box center [1114, 21] width 63 height 23
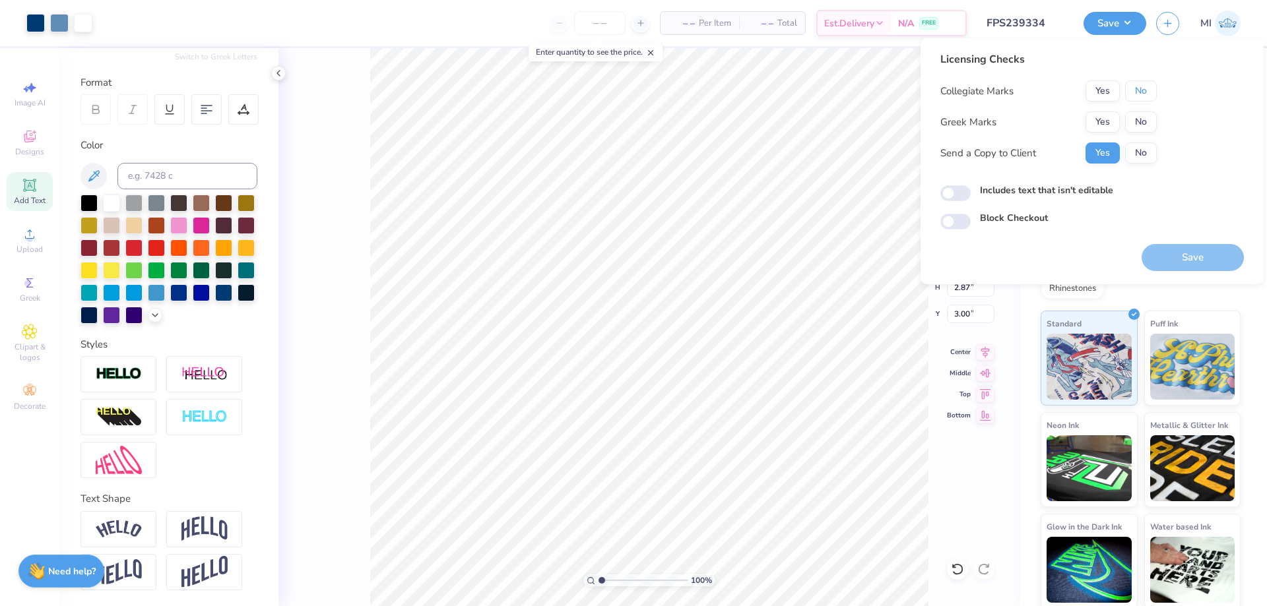
drag, startPoint x: 1134, startPoint y: 90, endPoint x: 1117, endPoint y: 110, distance: 26.2
click at [1133, 91] on button "No" at bounding box center [1141, 90] width 32 height 21
click at [1106, 122] on button "Yes" at bounding box center [1102, 121] width 34 height 21
